Goal: Task Accomplishment & Management: Complete application form

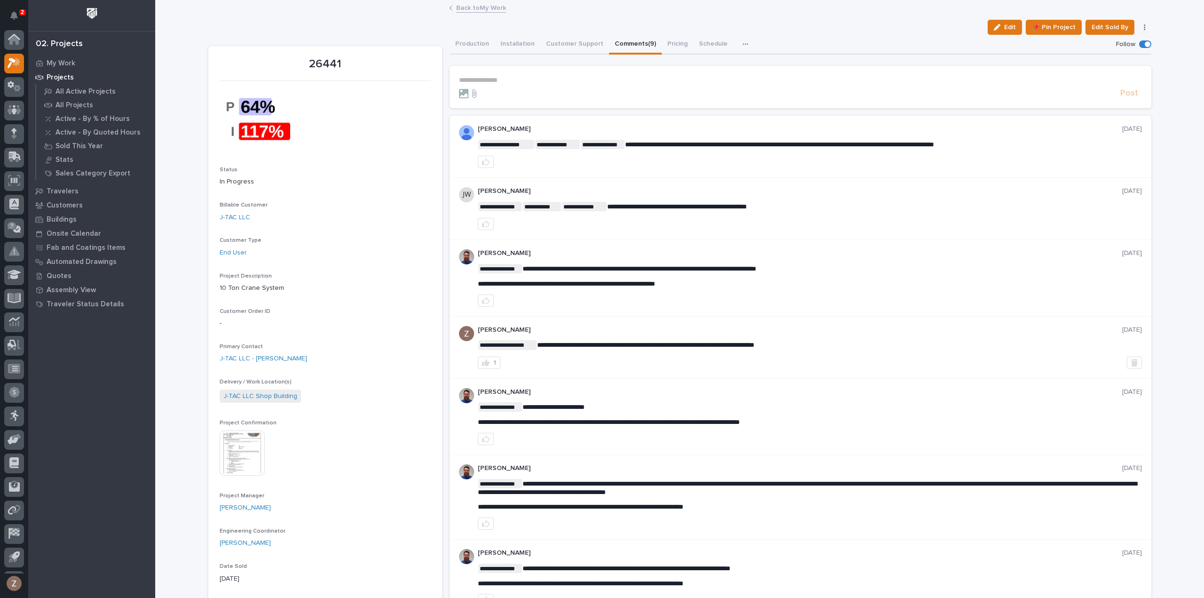
scroll to position [21, 0]
click at [14, 18] on icon "Notifications" at bounding box center [14, 15] width 8 height 8
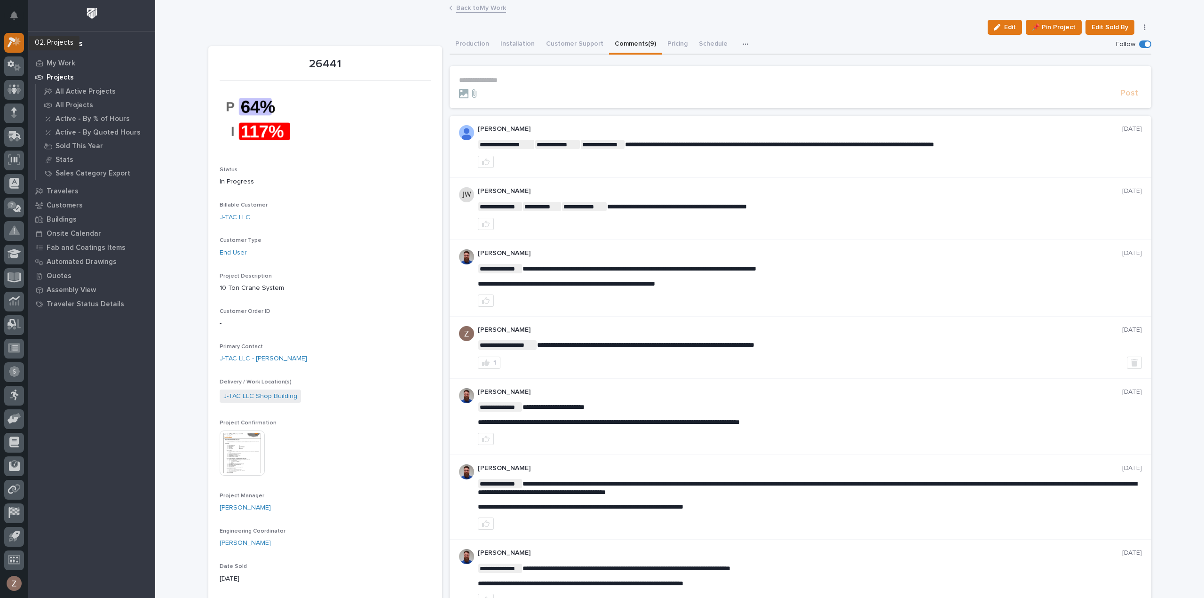
click at [14, 41] on icon at bounding box center [12, 43] width 8 height 10
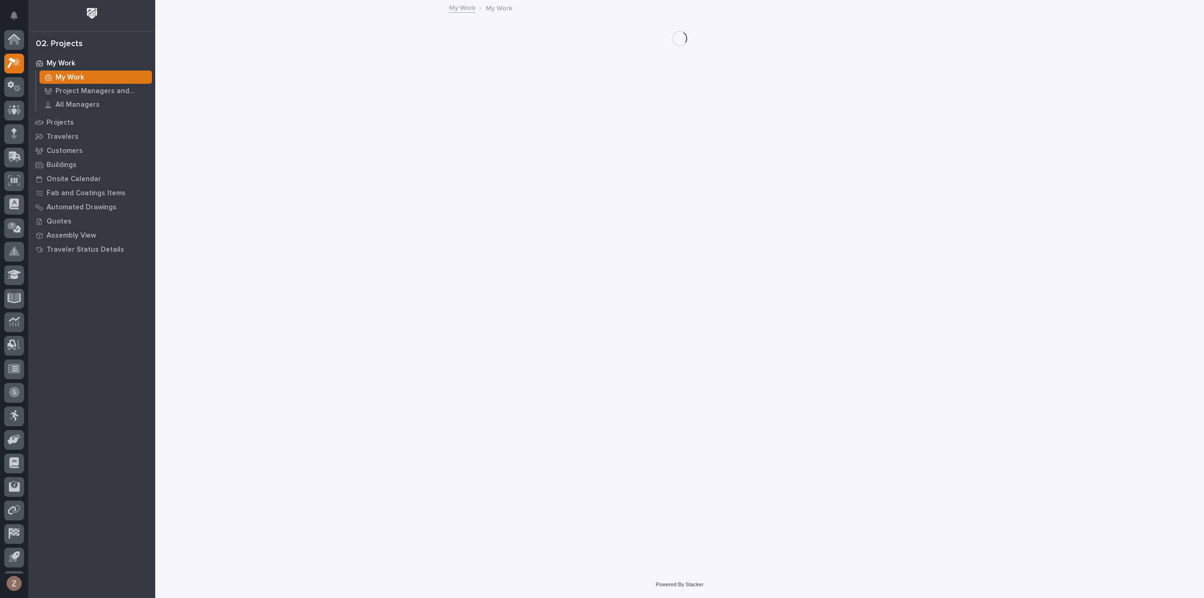
scroll to position [21, 0]
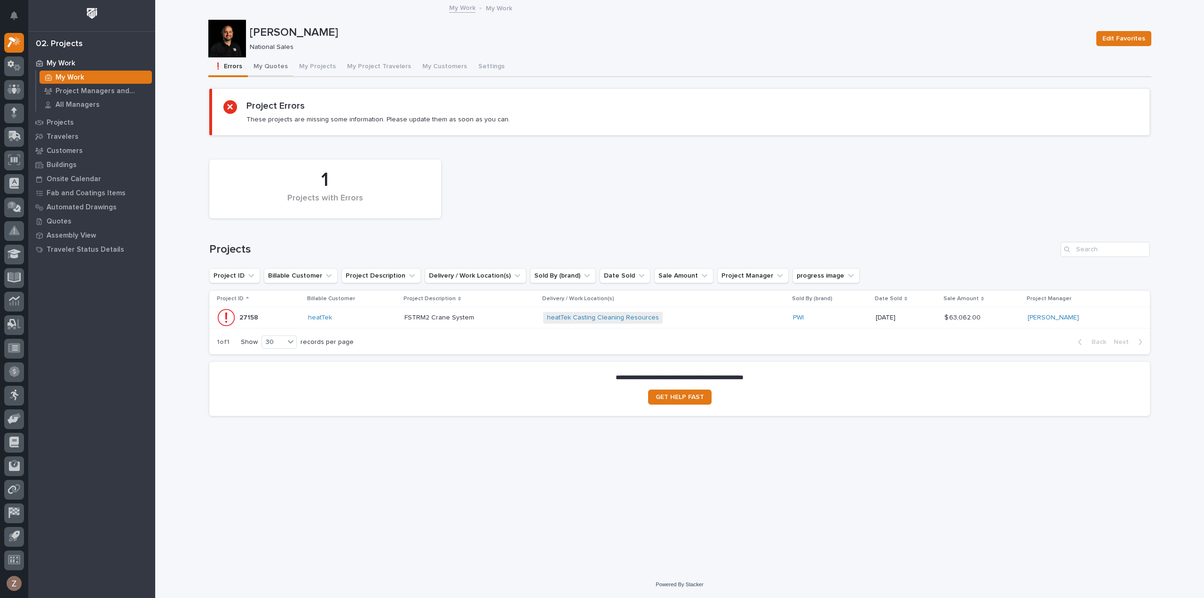
click at [278, 65] on button "My Quotes" at bounding box center [271, 67] width 46 height 20
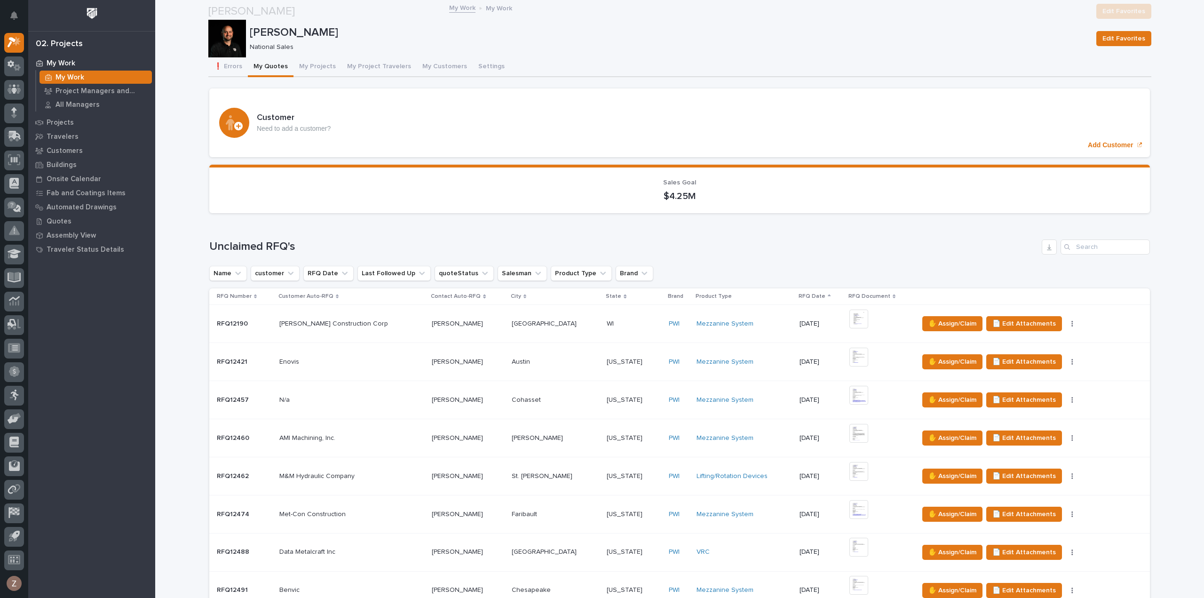
scroll to position [188, 0]
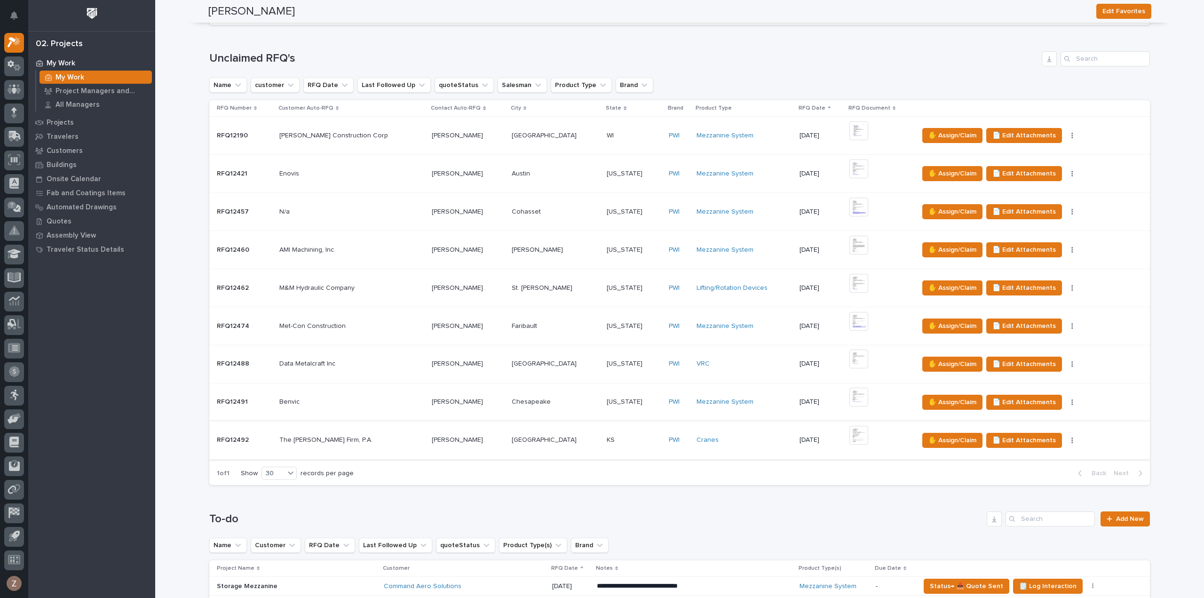
click at [850, 437] on img at bounding box center [859, 435] width 19 height 19
click at [850, 433] on img at bounding box center [859, 435] width 19 height 19
click at [1197, 14] on button "Close gallery" at bounding box center [1193, 11] width 24 height 22
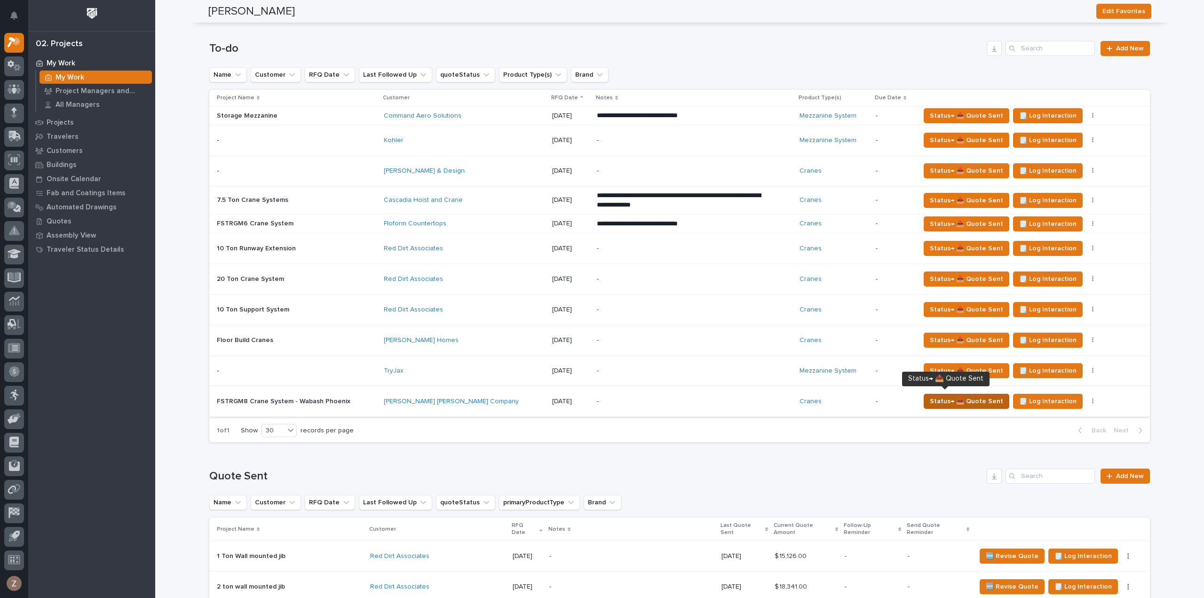
click at [951, 398] on span "Status→ 📤 Quote Sent" at bounding box center [966, 401] width 73 height 11
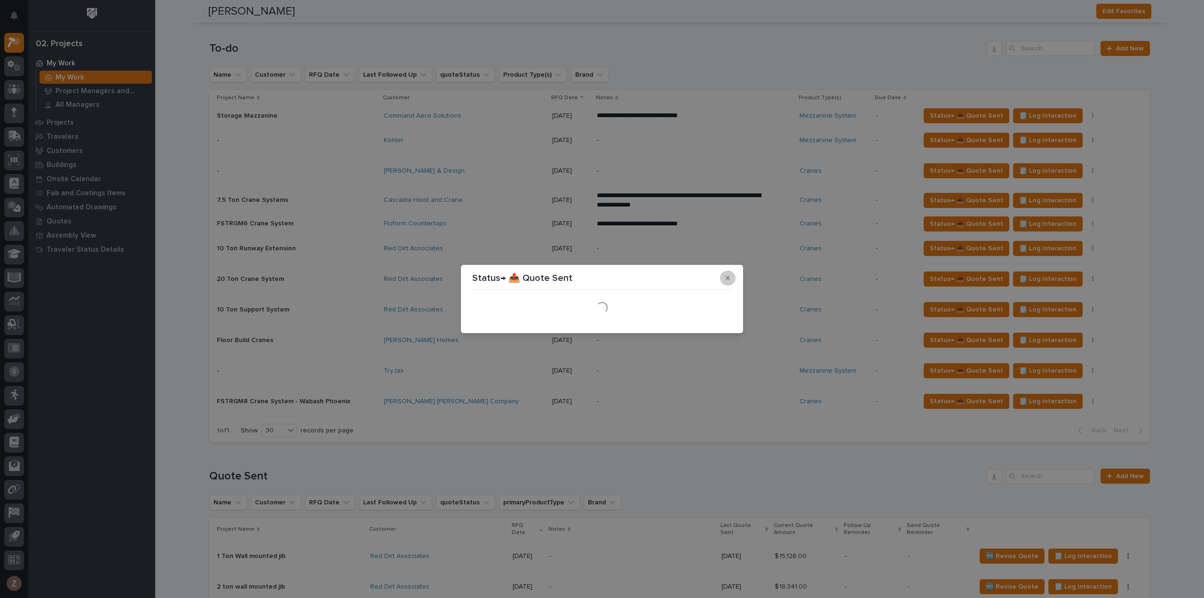
click at [732, 279] on button "button" at bounding box center [728, 278] width 16 height 15
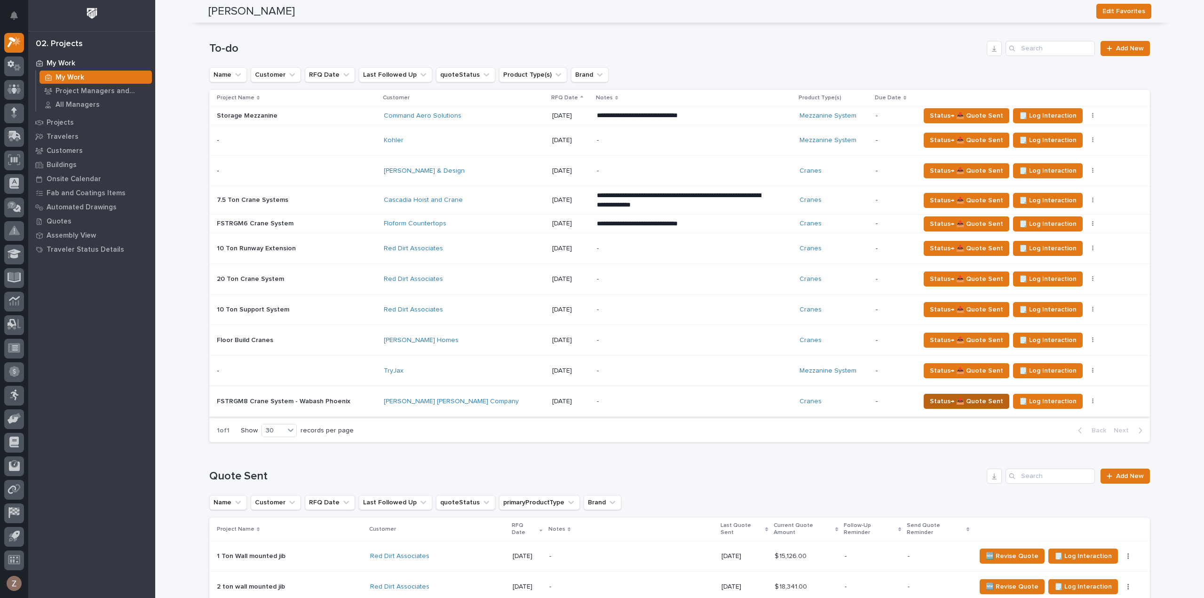
click at [941, 396] on span "Status→ 📤 Quote Sent" at bounding box center [966, 401] width 73 height 11
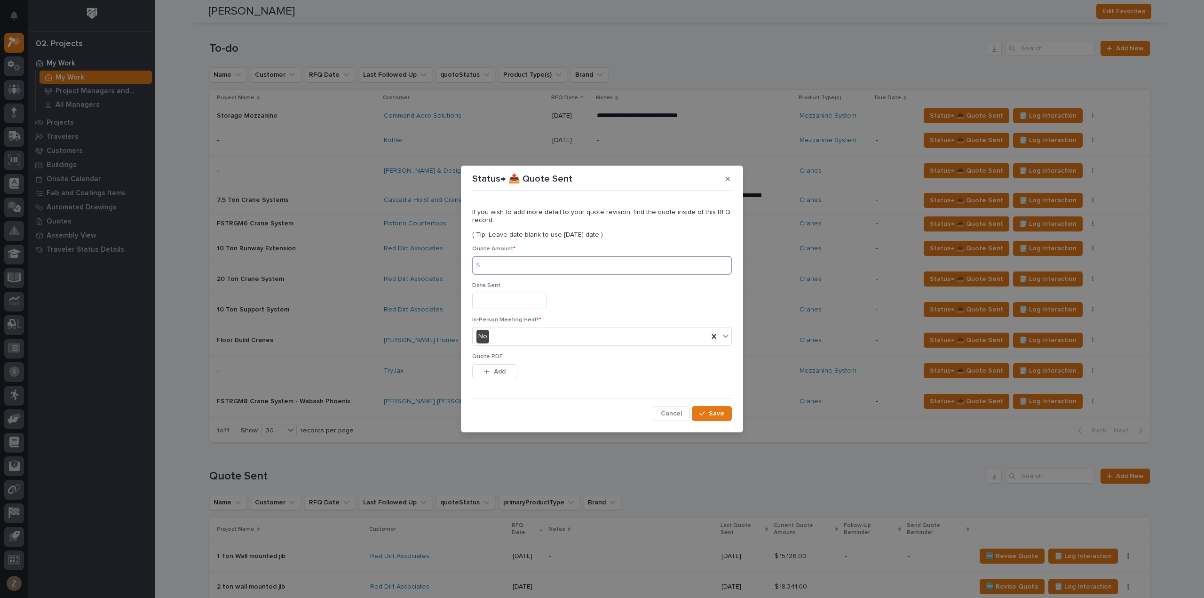
click at [521, 266] on input at bounding box center [602, 265] width 260 height 19
type input "178864"
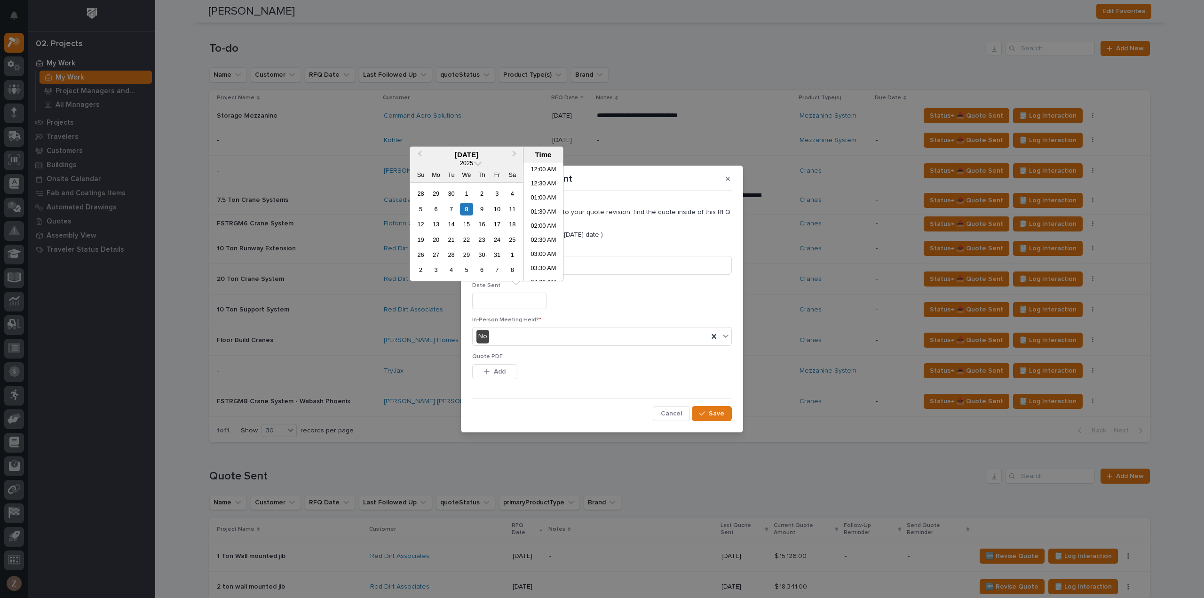
click at [524, 297] on input "text" at bounding box center [509, 301] width 74 height 16
click at [537, 223] on li "11:00 AM" at bounding box center [544, 222] width 40 height 14
type input "**********"
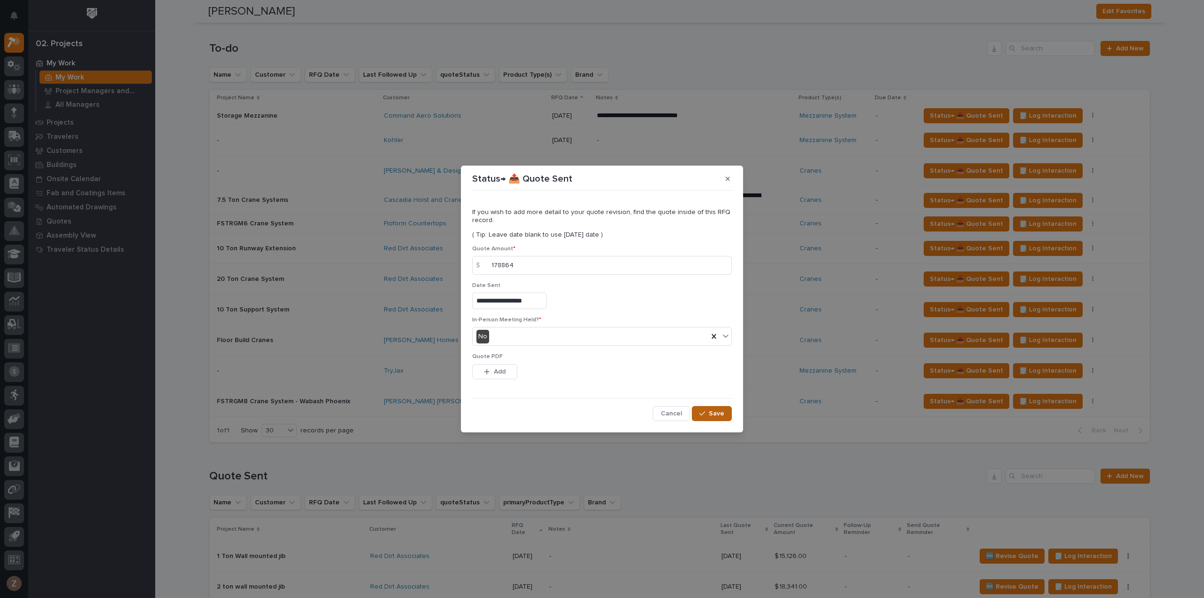
click at [710, 414] on span "Save" at bounding box center [717, 413] width 16 height 8
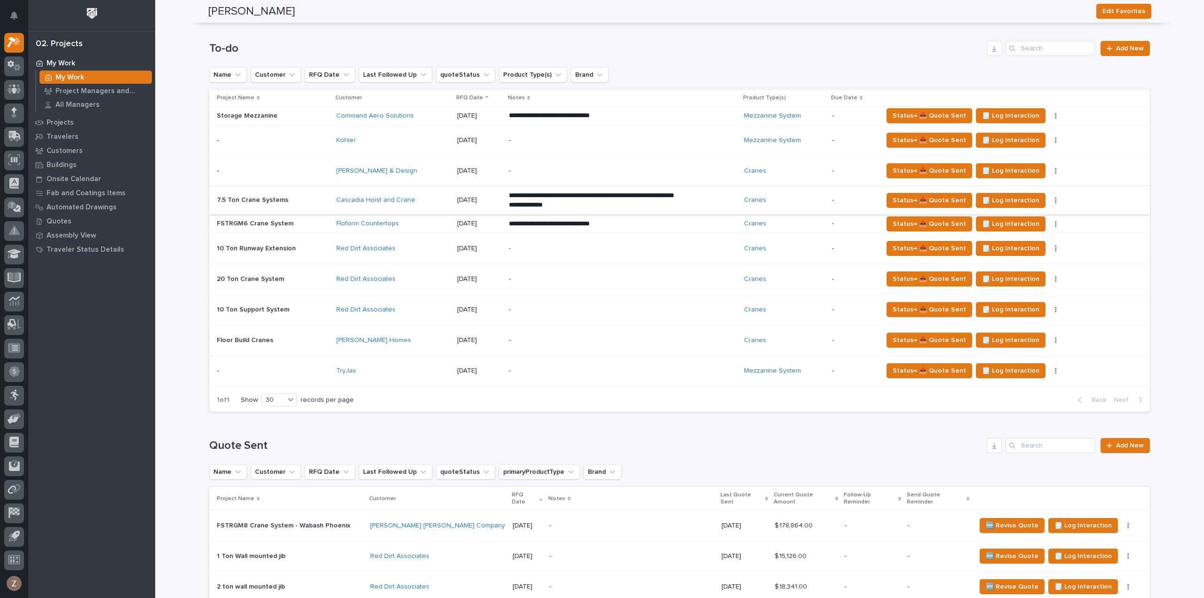
scroll to position [518, 0]
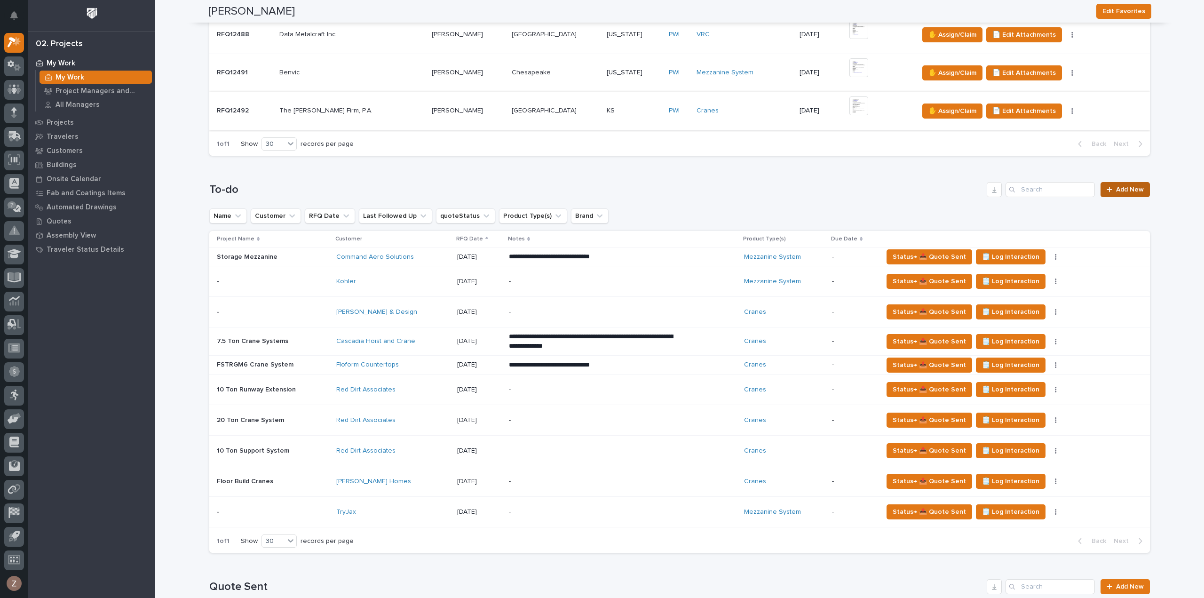
click at [1134, 183] on link "Add New" at bounding box center [1125, 189] width 49 height 15
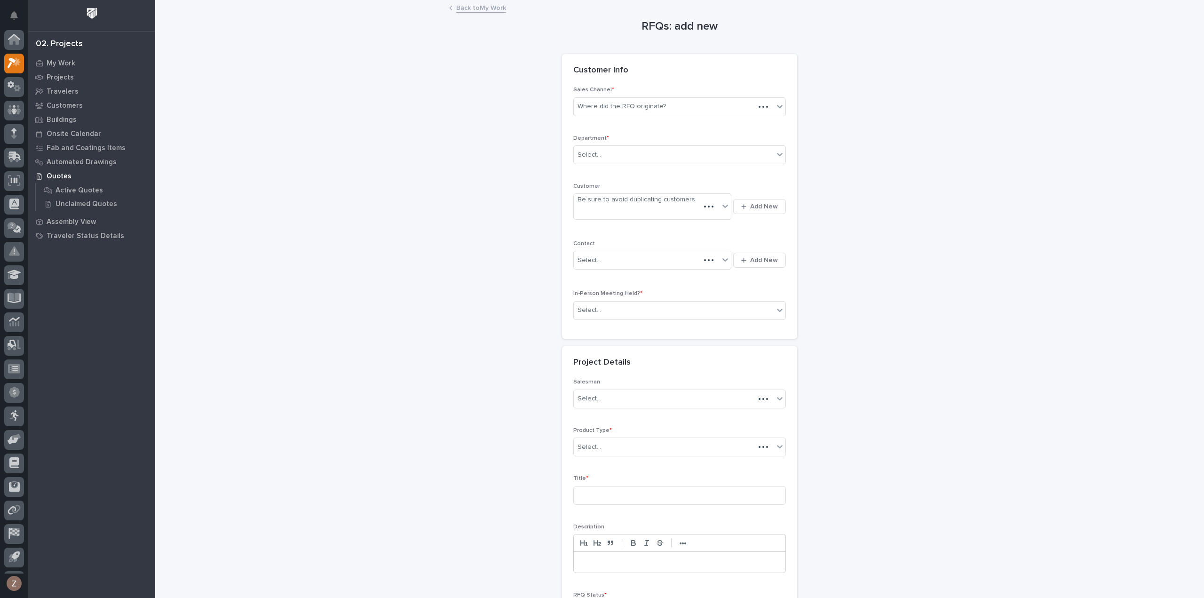
scroll to position [21, 0]
click at [615, 106] on div "Where did the RFQ originate?" at bounding box center [622, 107] width 88 height 10
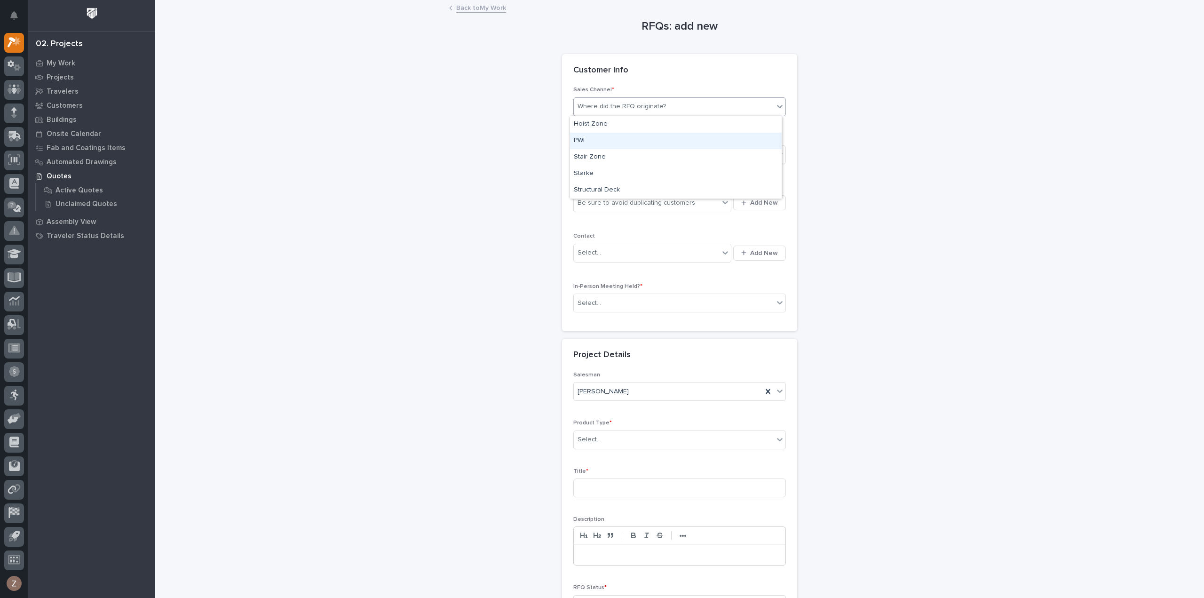
click at [600, 139] on div "PWI" at bounding box center [676, 141] width 212 height 16
click at [611, 151] on div "Select..." at bounding box center [674, 155] width 200 height 16
click at [607, 166] on span "National Sales" at bounding box center [598, 171] width 48 height 10
click at [616, 199] on div "Be sure to avoid duplicating customers" at bounding box center [637, 203] width 118 height 10
type input "********"
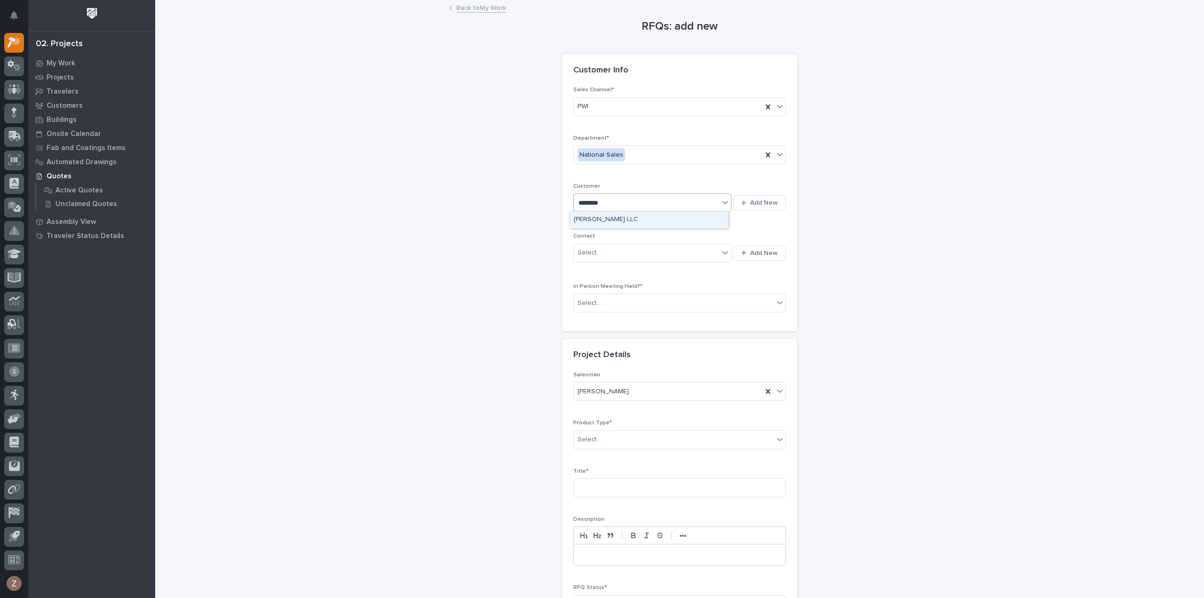
click at [609, 220] on div "[PERSON_NAME] LLC" at bounding box center [649, 220] width 158 height 16
click at [762, 250] on span "Add New" at bounding box center [764, 253] width 28 height 8
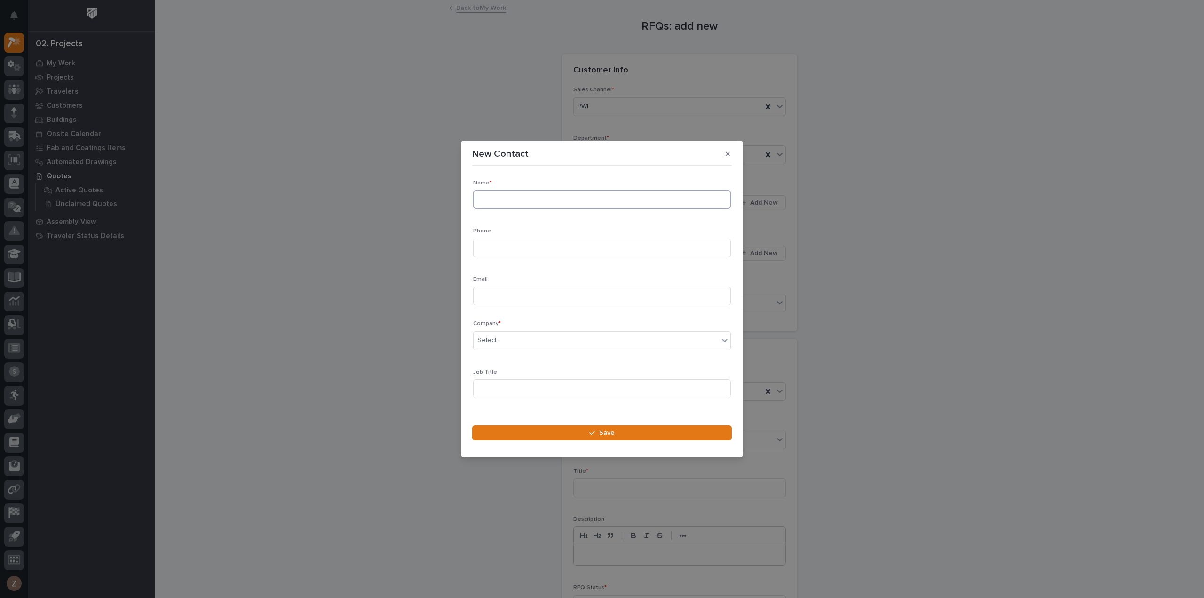
click at [534, 198] on input at bounding box center [602, 199] width 258 height 19
type input "[PERSON_NAME]"
type input "[PHONE_NUMBER]"
type input "[EMAIL_ADDRESS][DOMAIN_NAME]"
type input "******"
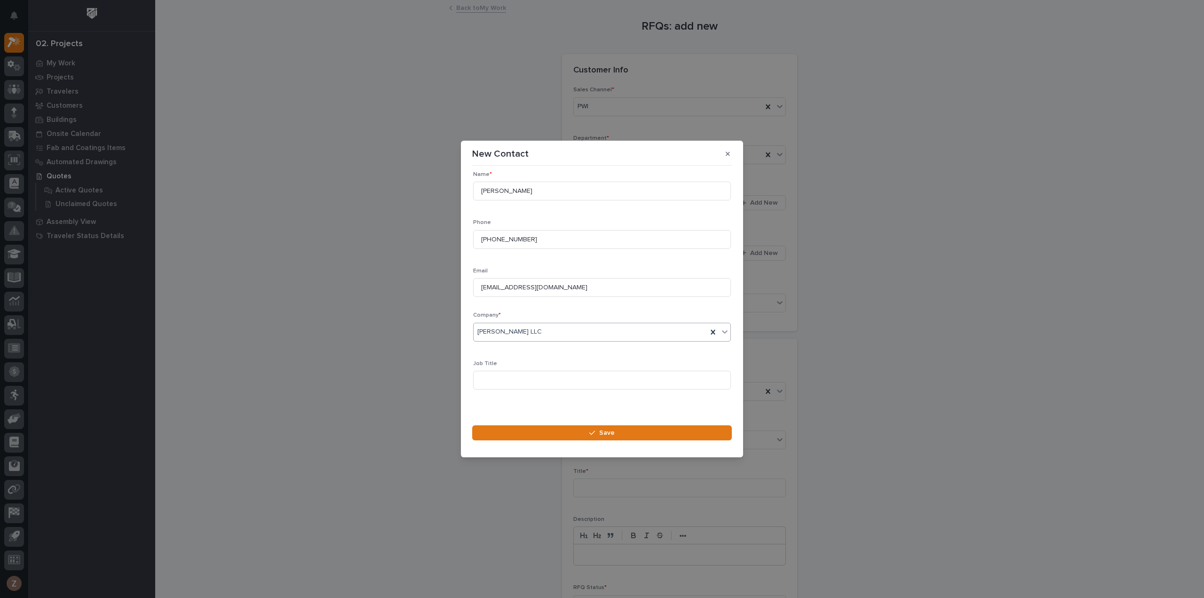
scroll to position [13, 0]
click at [579, 434] on button "Save" at bounding box center [602, 432] width 260 height 15
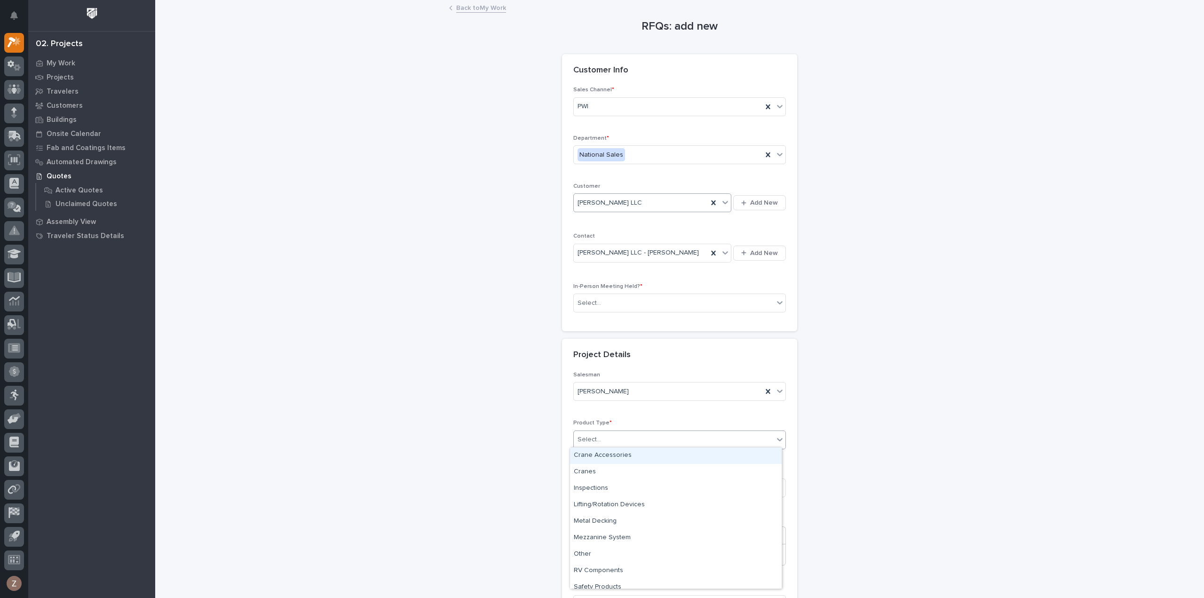
click at [666, 437] on div "Select..." at bounding box center [674, 440] width 200 height 16
click at [659, 476] on div "Cranes" at bounding box center [676, 472] width 212 height 16
click at [631, 484] on input at bounding box center [680, 487] width 213 height 19
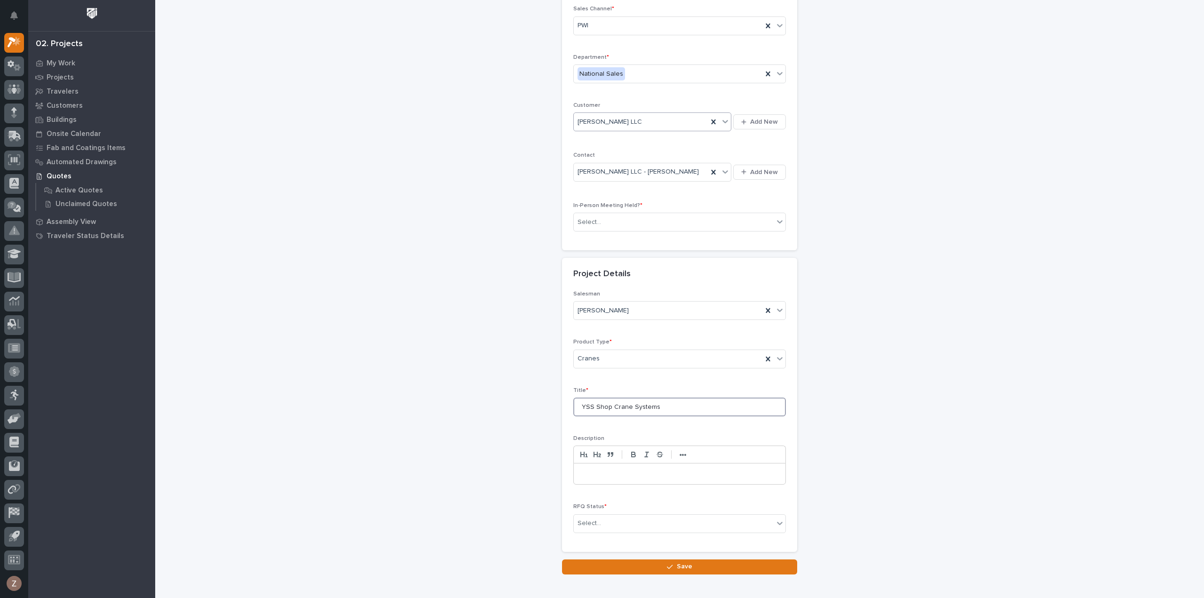
scroll to position [128, 0]
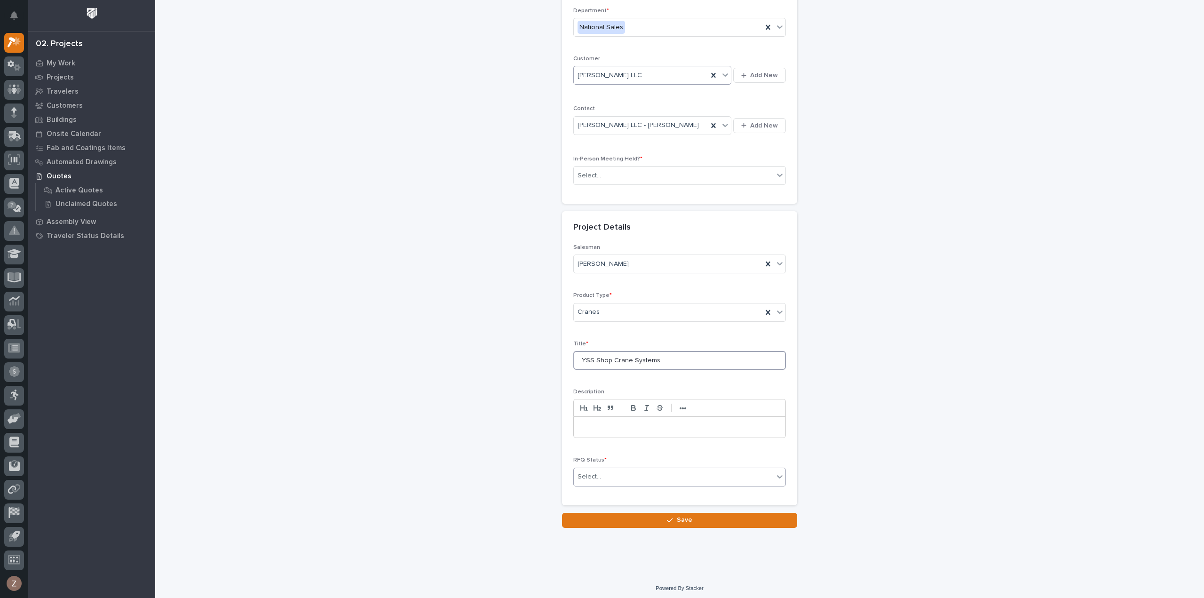
type input "YSS Shop Crane Systems"
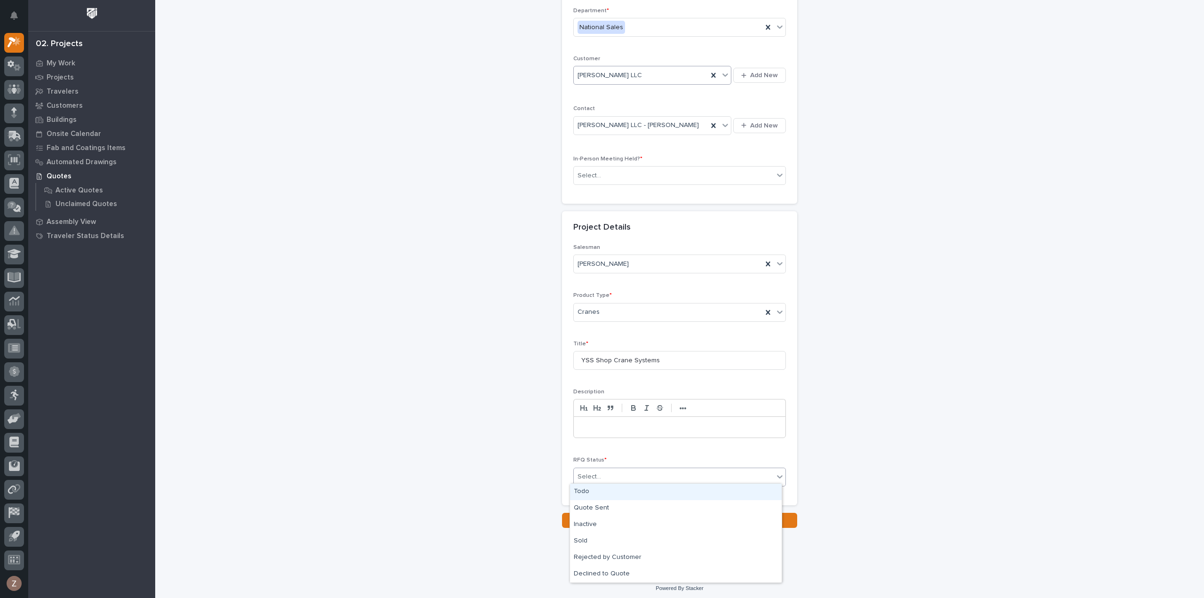
click at [646, 478] on div "Select..." at bounding box center [674, 477] width 200 height 16
click at [640, 494] on div "Todo" at bounding box center [676, 492] width 212 height 16
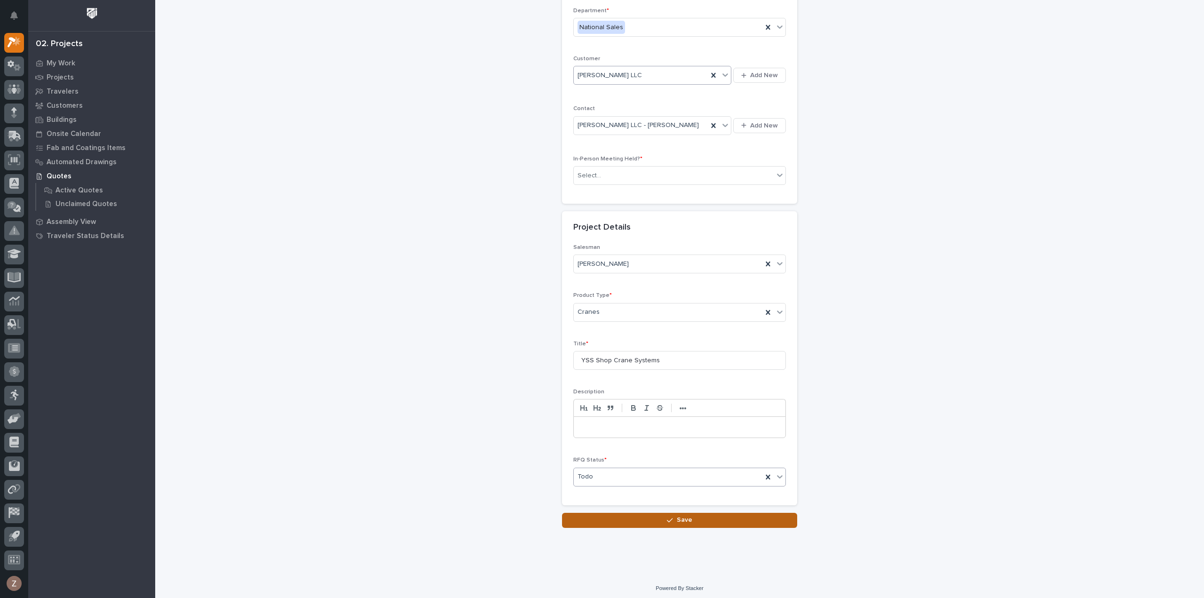
click at [667, 517] on icon "button" at bounding box center [670, 520] width 6 height 7
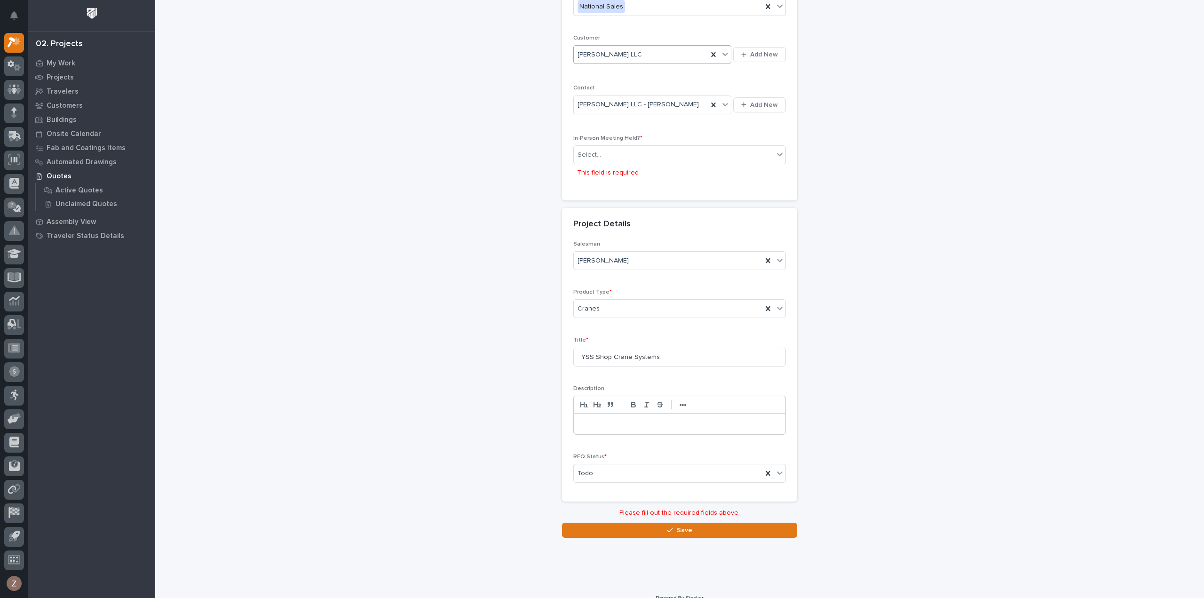
scroll to position [151, 0]
click at [641, 151] on div "Select..." at bounding box center [674, 152] width 200 height 16
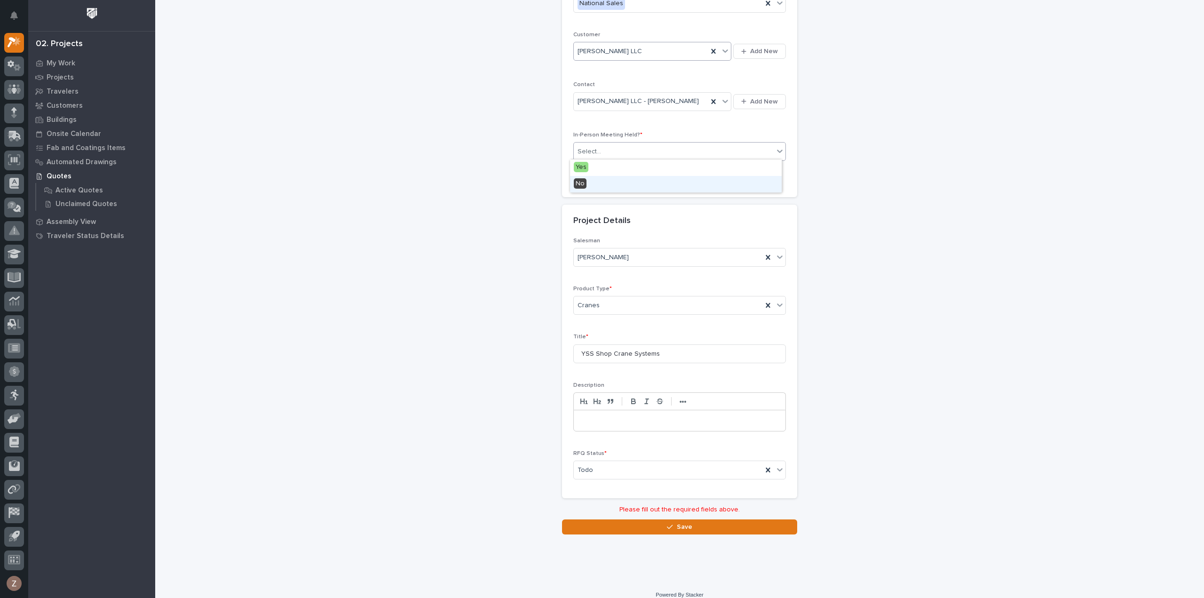
click at [636, 179] on div "No" at bounding box center [676, 184] width 212 height 16
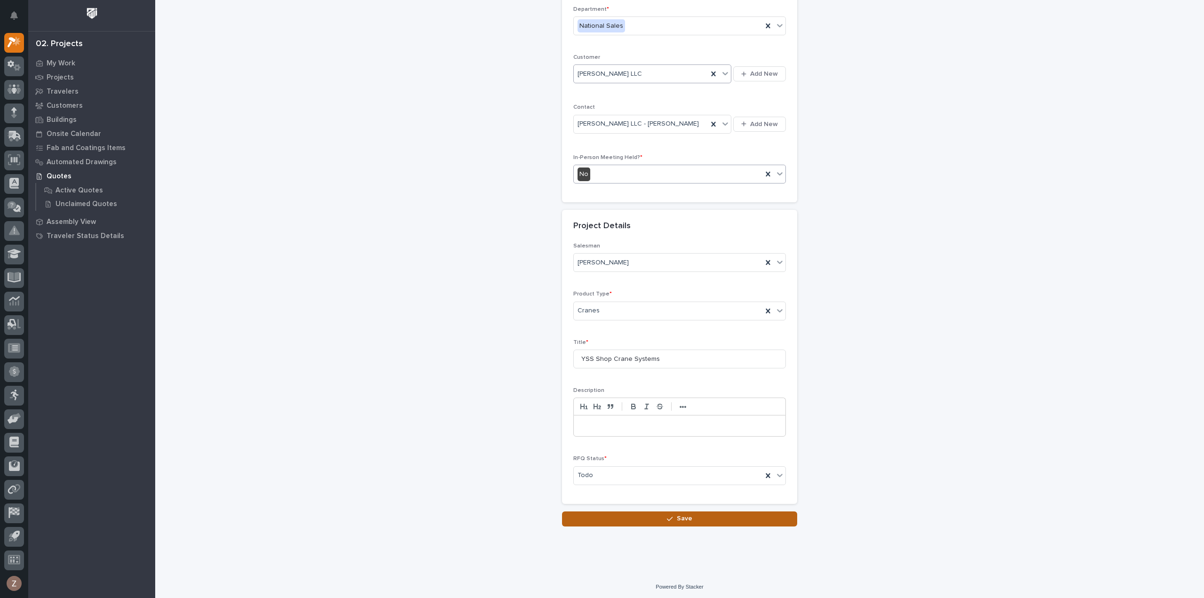
scroll to position [128, 0]
click at [648, 518] on button "Save" at bounding box center [679, 520] width 235 height 15
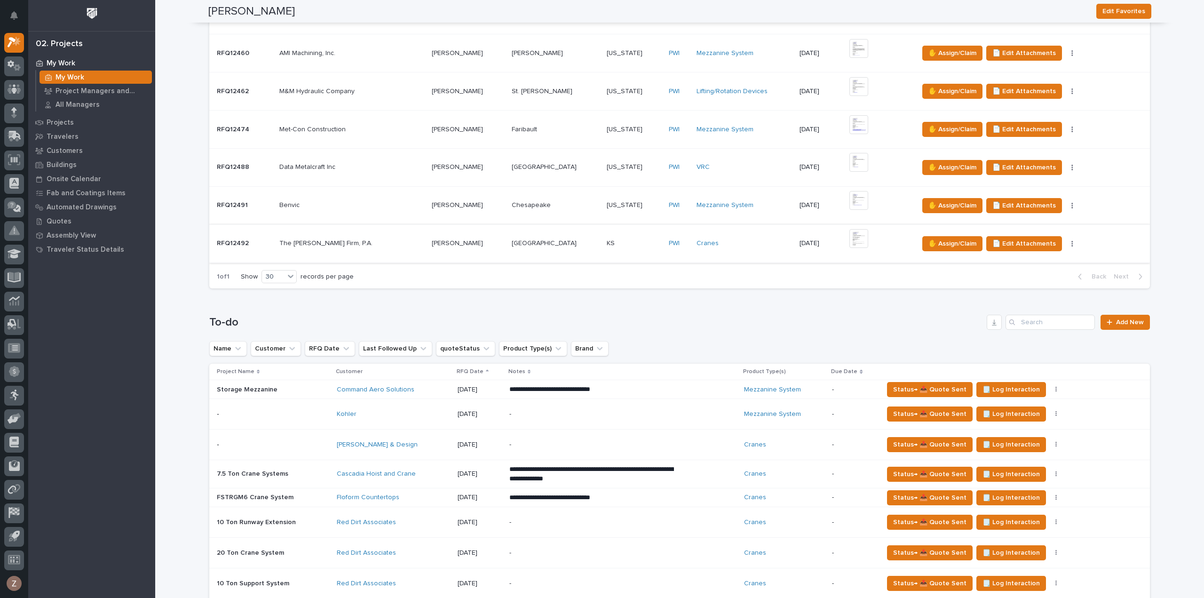
scroll to position [565, 0]
